Goal: Task Accomplishment & Management: Manage account settings

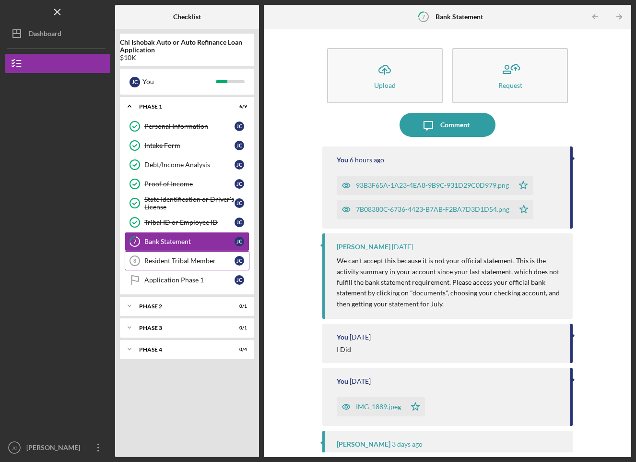
click at [198, 262] on div "Resident Tribal Member" at bounding box center [189, 261] width 90 height 8
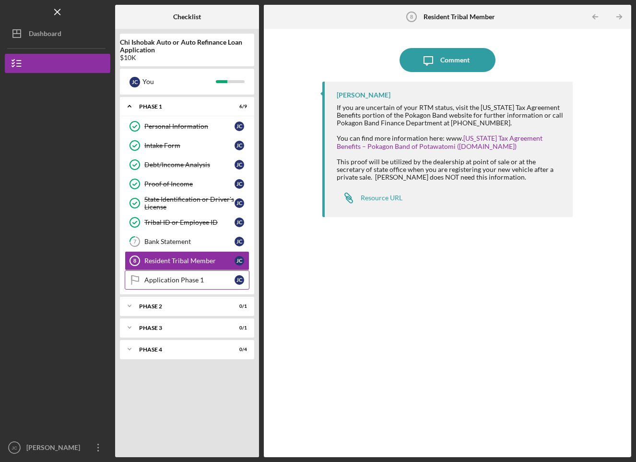
click at [208, 277] on div "Application Phase 1" at bounding box center [189, 280] width 90 height 8
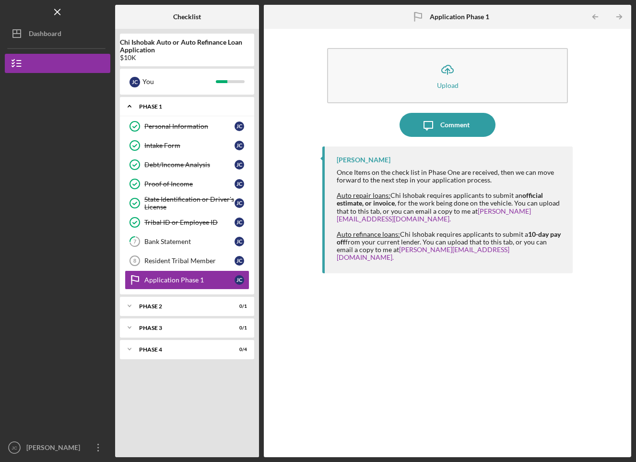
click at [149, 107] on div "Phase 1" at bounding box center [190, 107] width 103 height 6
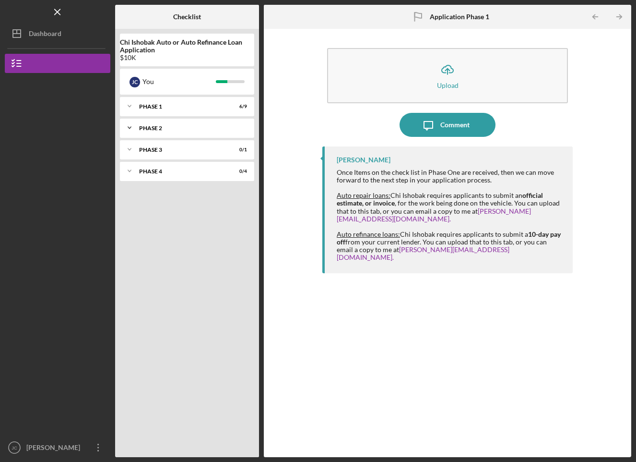
click at [173, 133] on div "Icon/Expander Phase 2 0 / 1" at bounding box center [187, 127] width 134 height 19
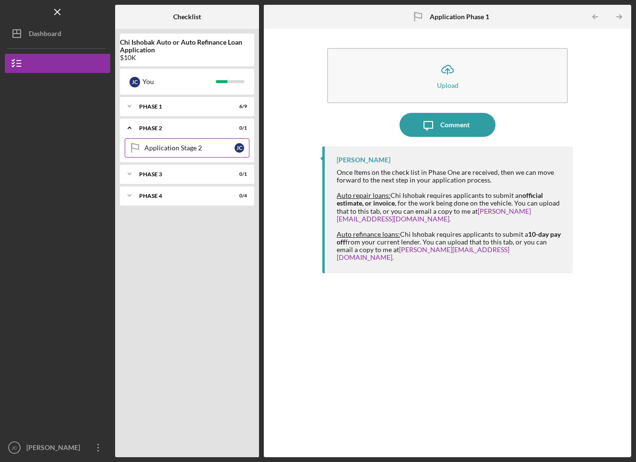
click at [180, 148] on div "Application Stage 2" at bounding box center [189, 148] width 90 height 8
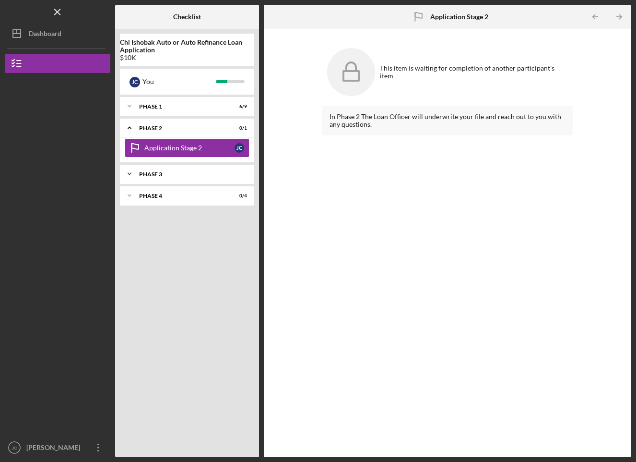
click at [179, 168] on div "Icon/Expander Phase 3 0 / 1" at bounding box center [187, 173] width 134 height 19
click at [181, 170] on div "Icon/Expander Phase 3 0 / 1" at bounding box center [187, 174] width 134 height 20
click at [181, 125] on div "Phase 2" at bounding box center [190, 128] width 103 height 6
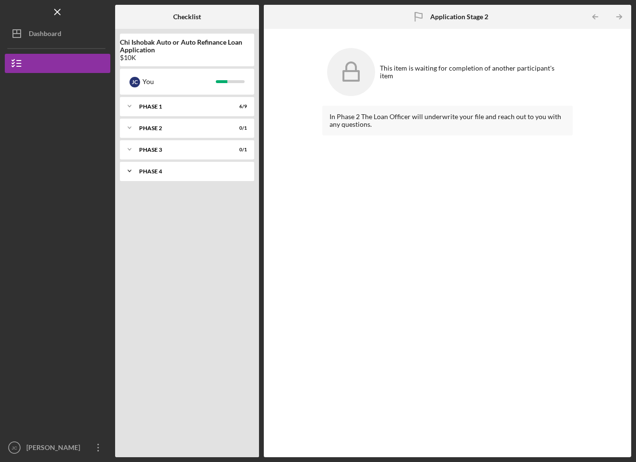
click at [166, 166] on div "Icon/Expander Phase 4 0 / 4" at bounding box center [187, 170] width 134 height 19
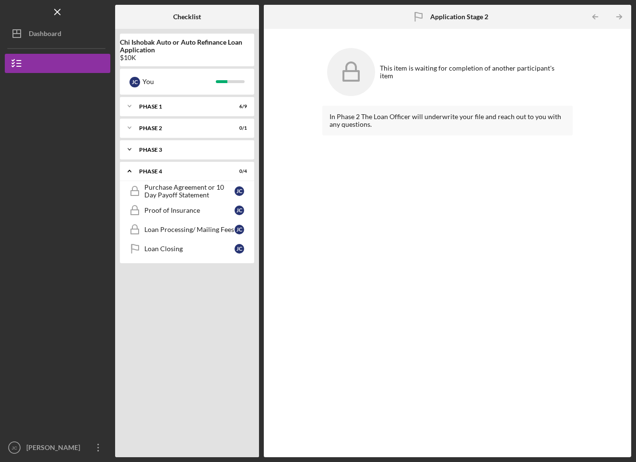
click at [171, 154] on div "Icon/Expander Phase 3 0 / 1" at bounding box center [187, 149] width 134 height 19
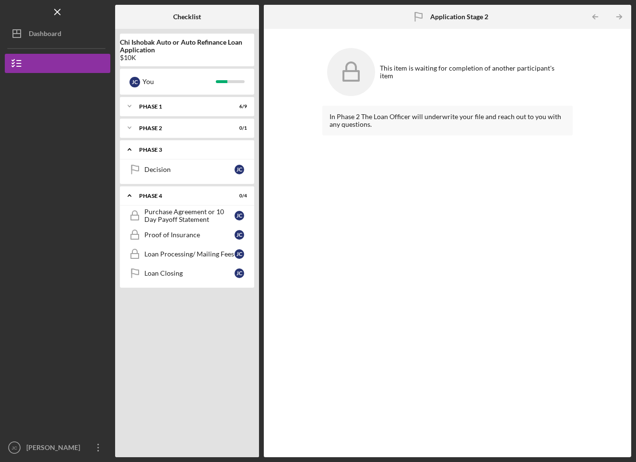
click at [171, 154] on div "Icon/Expander Phase 3 0 / 1" at bounding box center [187, 150] width 134 height 20
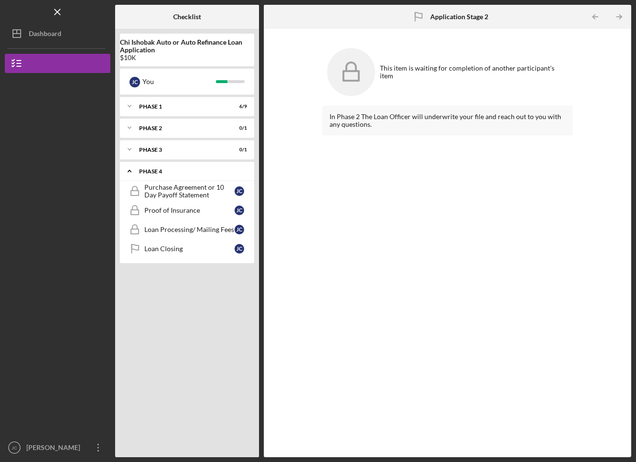
click at [173, 175] on div "Icon/Expander Phase 4 0 / 4" at bounding box center [187, 171] width 134 height 20
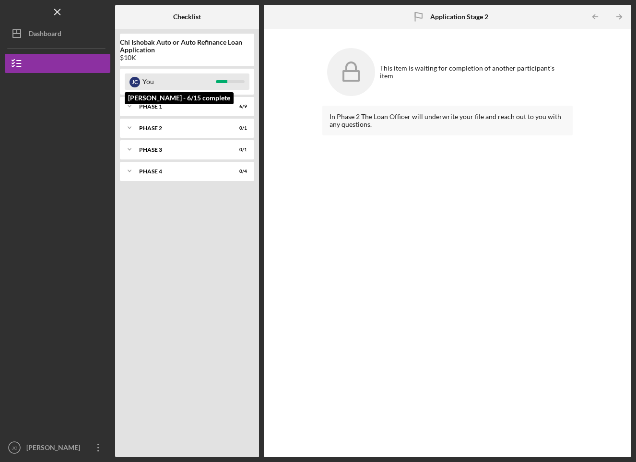
click at [208, 79] on div "You" at bounding box center [179, 81] width 73 height 16
click at [189, 106] on div "Phase 1" at bounding box center [190, 107] width 103 height 6
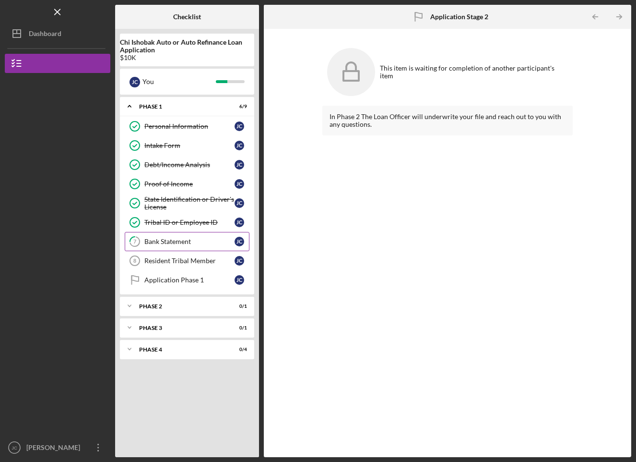
click at [155, 242] on div "Bank Statement" at bounding box center [189, 242] width 90 height 8
